Goal: Navigation & Orientation: Find specific page/section

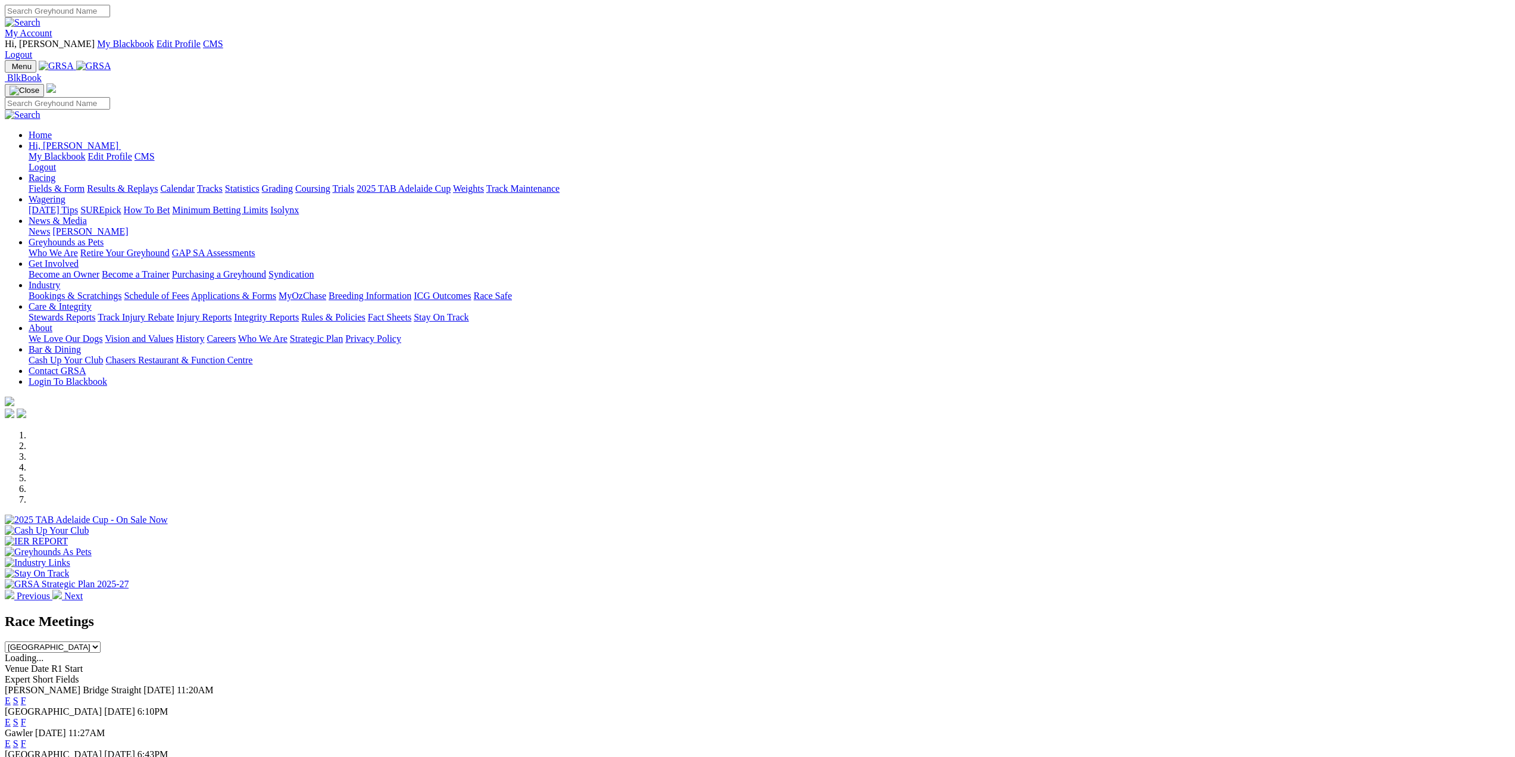
click at [128, 226] on link "[PERSON_NAME]" at bounding box center [90, 231] width 76 height 10
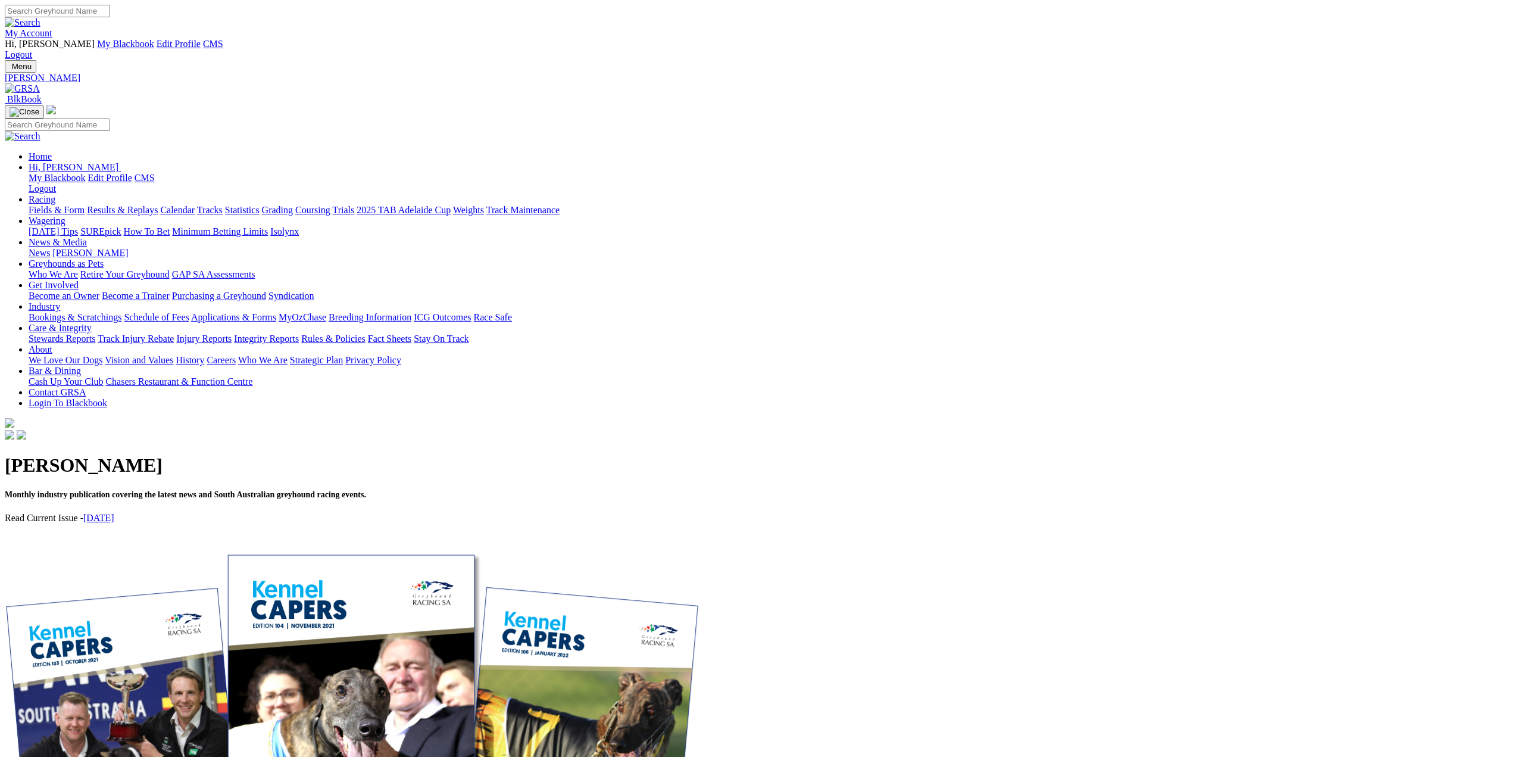
click at [40, 83] on img at bounding box center [22, 88] width 35 height 11
